Goal: Check status

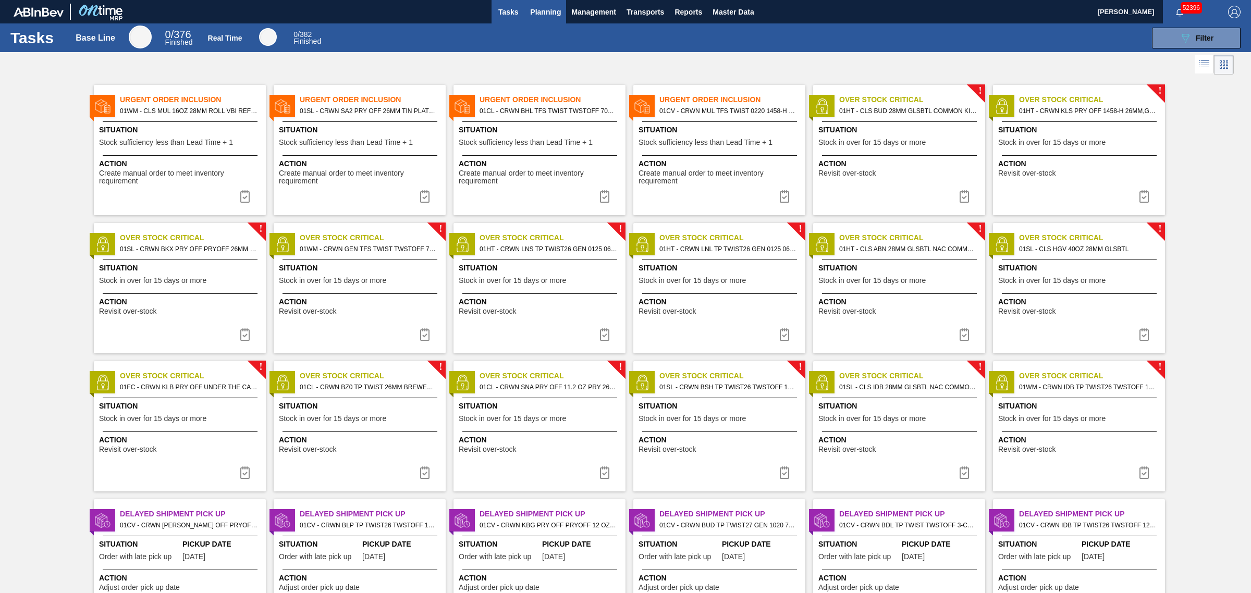
click at [538, 8] on span "Planning" at bounding box center [545, 12] width 31 height 13
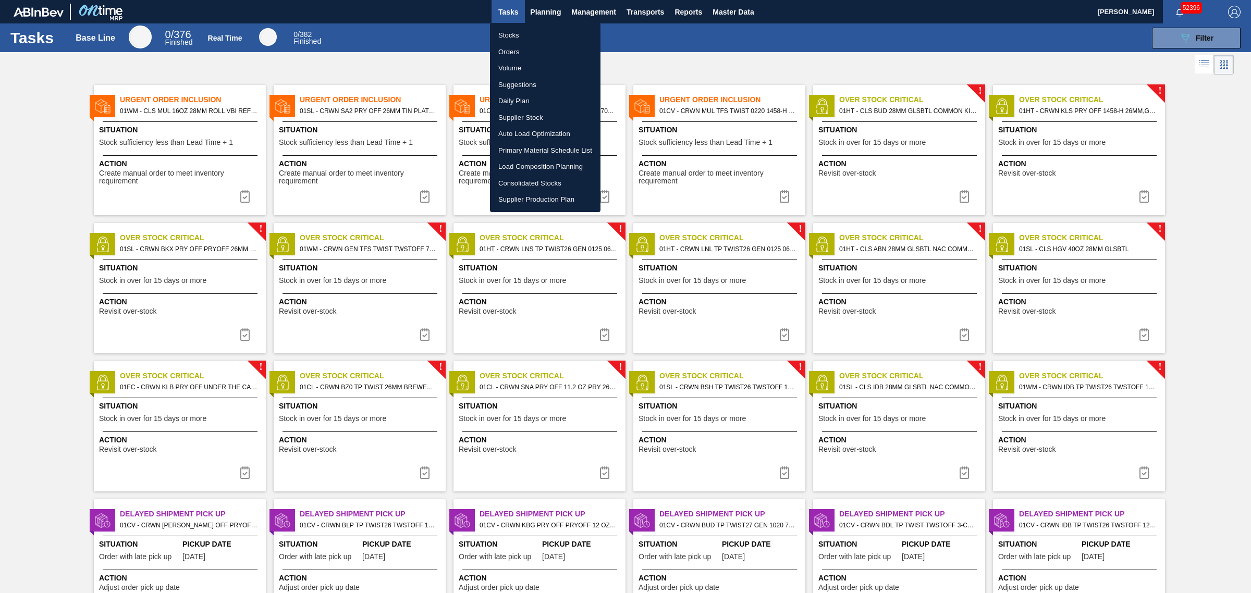
click at [439, 45] on div at bounding box center [625, 296] width 1251 height 593
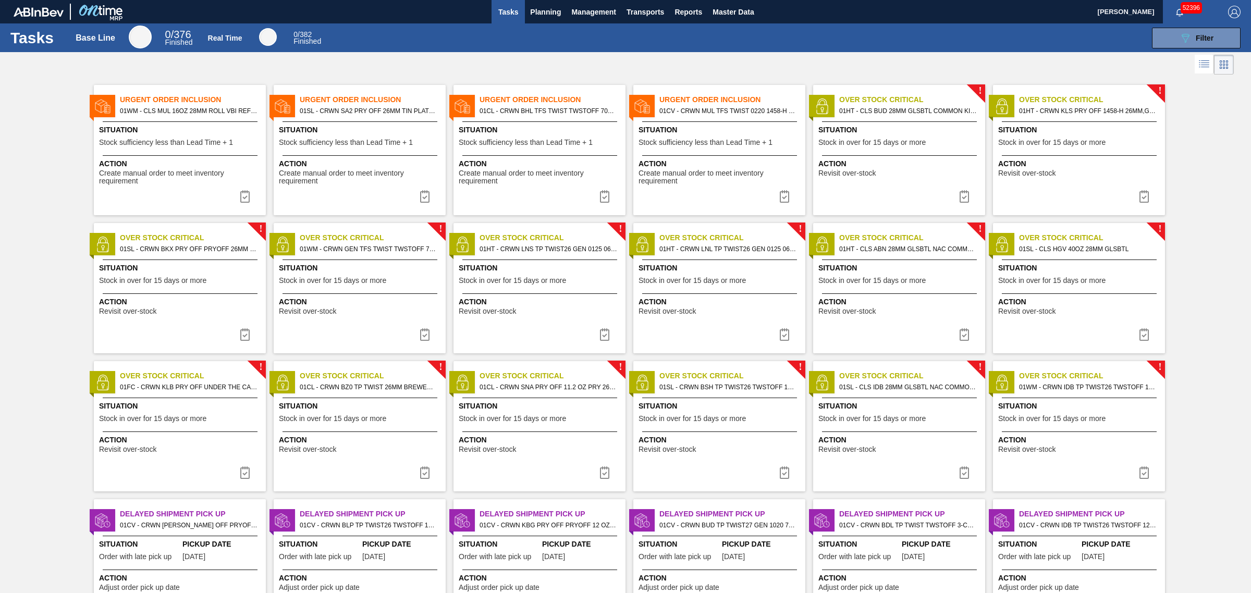
click at [730, 153] on div "Urgent Order Inclusion 01CV - CRWN MUL TFS TWIST 0220 1458-H 3-COLR TW Situatio…" at bounding box center [719, 150] width 172 height 130
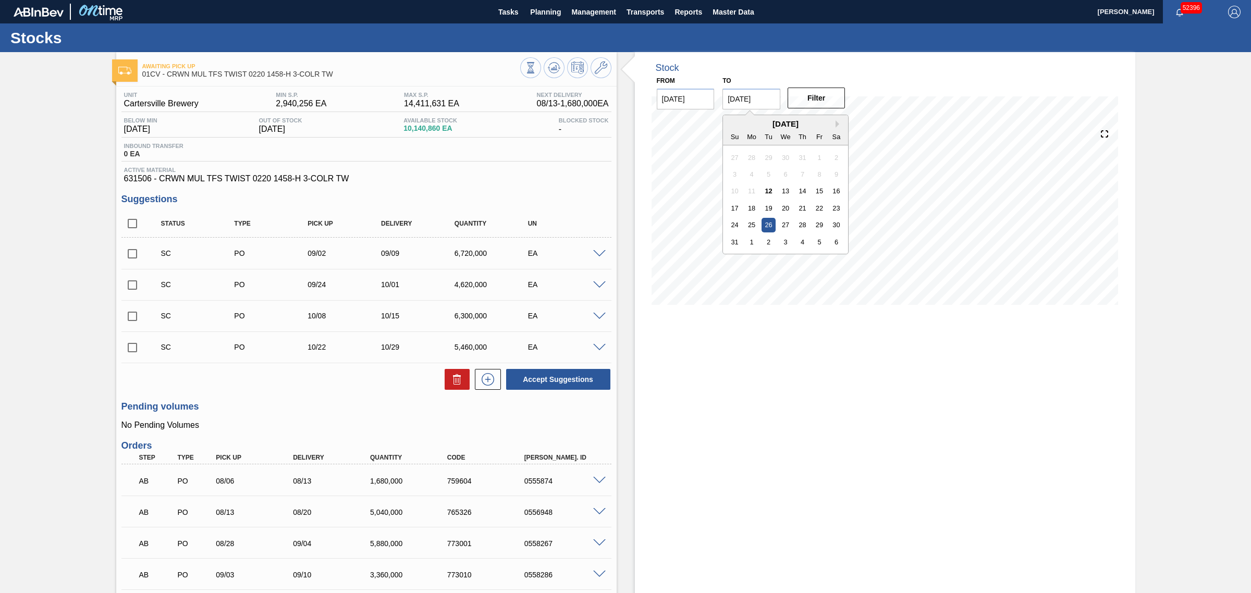
click at [734, 98] on input "08/26/2025" at bounding box center [751, 99] width 58 height 21
type input "09/26/2025"
click at [813, 90] on button "Filter" at bounding box center [816, 98] width 58 height 21
click at [536, 68] on icon at bounding box center [530, 67] width 11 height 11
